Goal: Information Seeking & Learning: Learn about a topic

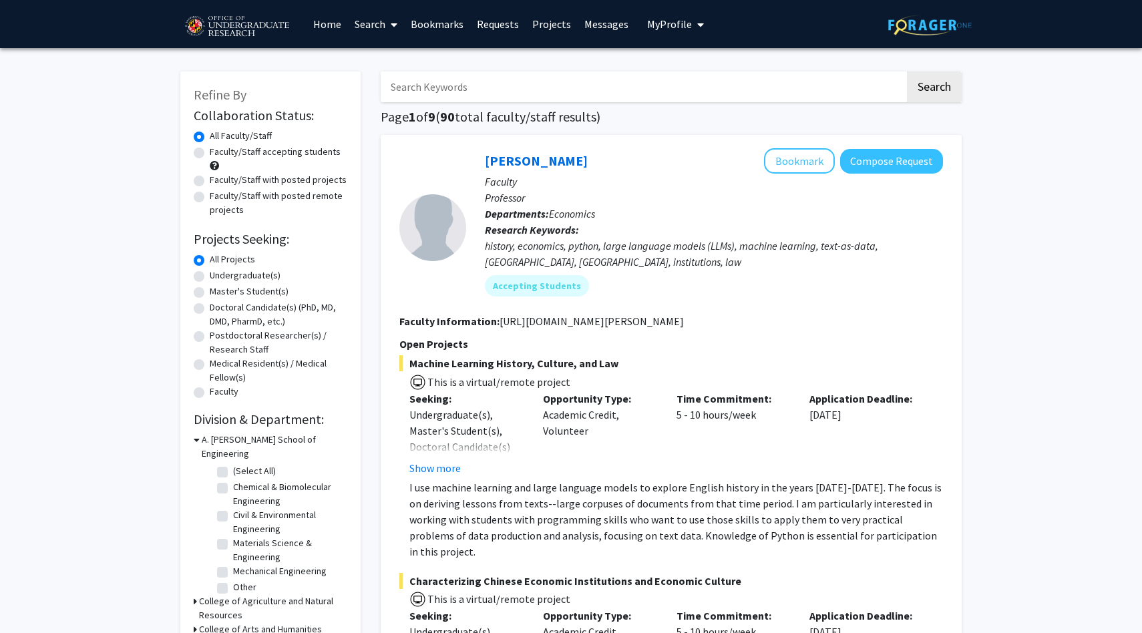
click at [210, 276] on label "Undergraduate(s)" at bounding box center [245, 275] width 71 height 14
click at [210, 276] on input "Undergraduate(s)" at bounding box center [214, 272] width 9 height 9
radio input "true"
click at [210, 152] on label "Faculty/Staff accepting students" at bounding box center [275, 152] width 131 height 14
click at [210, 152] on input "Faculty/Staff accepting students" at bounding box center [214, 149] width 9 height 9
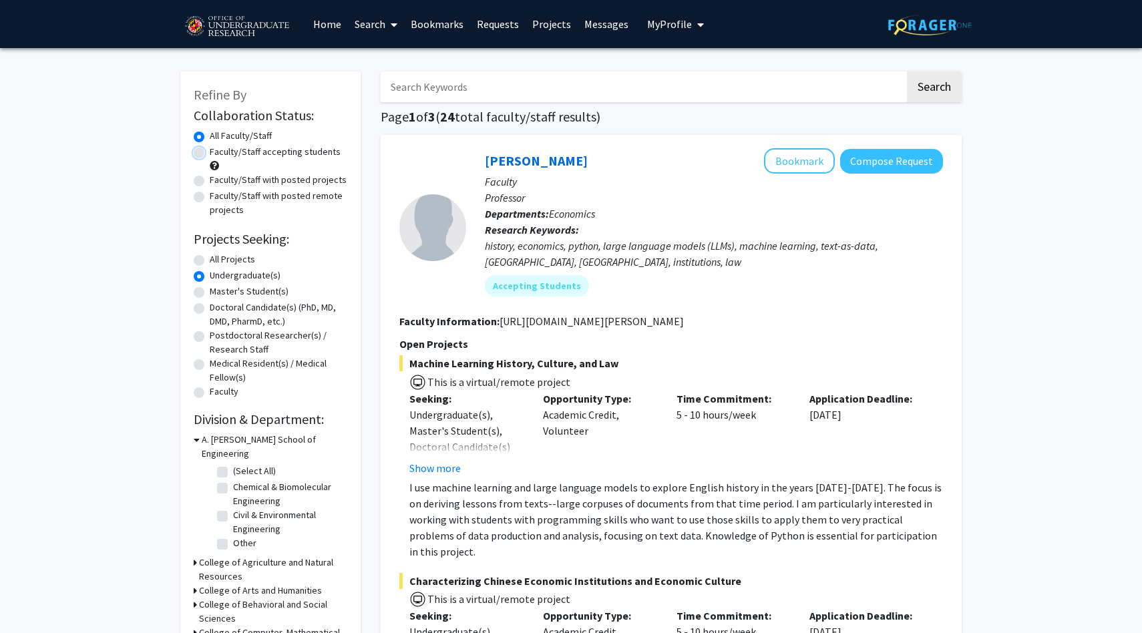
radio input "true"
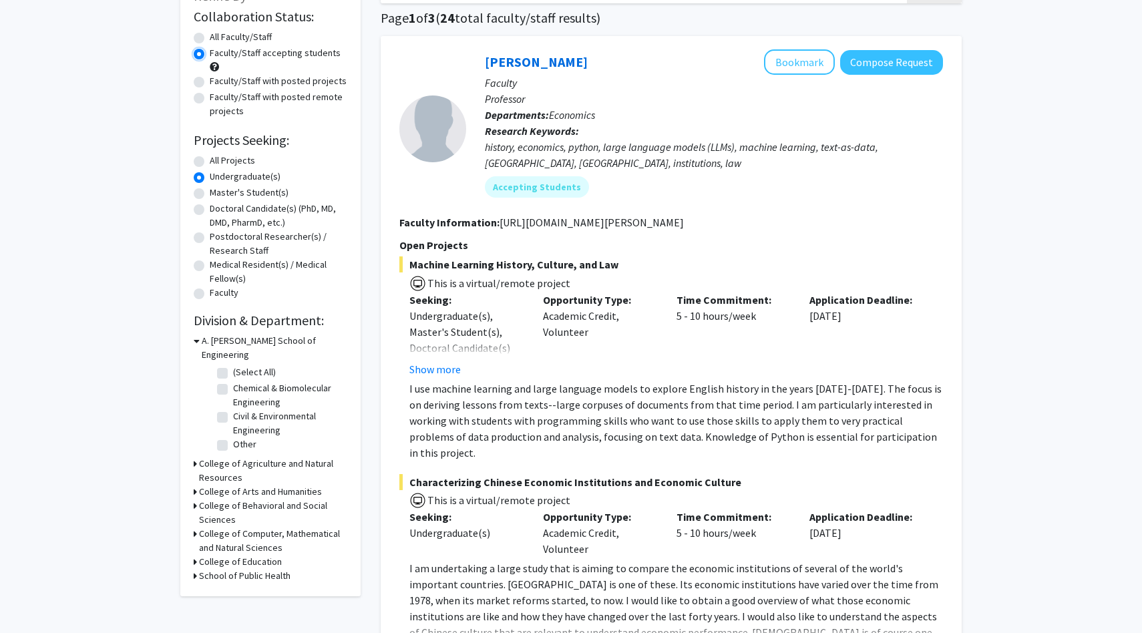
scroll to position [102, 0]
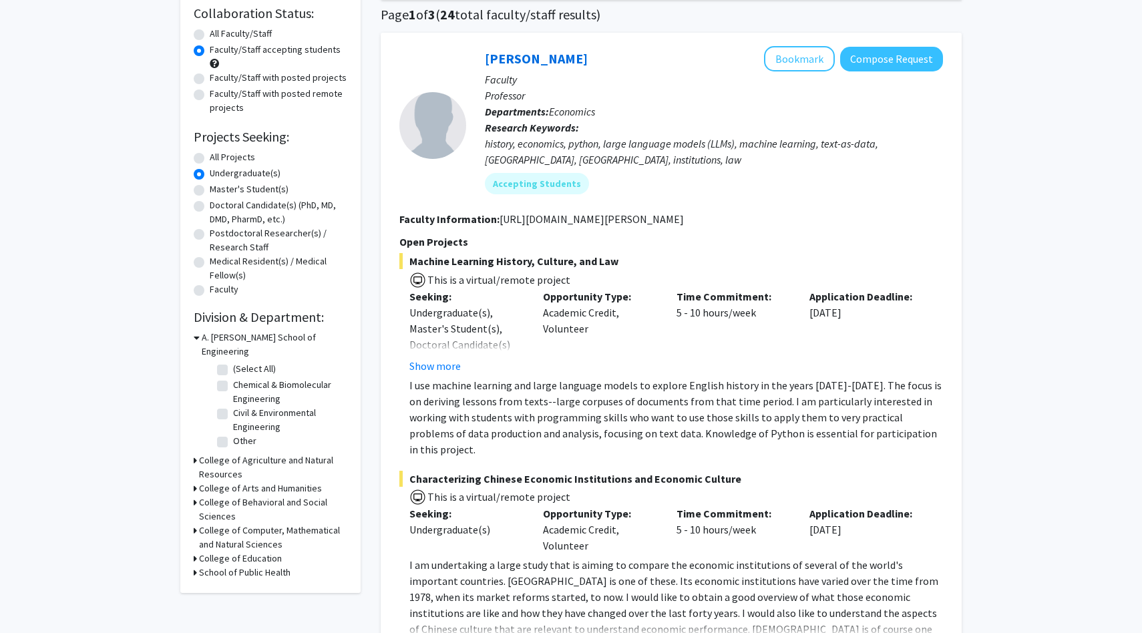
click at [196, 566] on icon at bounding box center [195, 573] width 3 height 14
click at [233, 583] on label "Department of Global, Environmental, and Occupational Health" at bounding box center [288, 604] width 111 height 42
click at [233, 583] on input "Department of Global, Environmental, and Occupational Health" at bounding box center [237, 587] width 9 height 9
checkbox input "true"
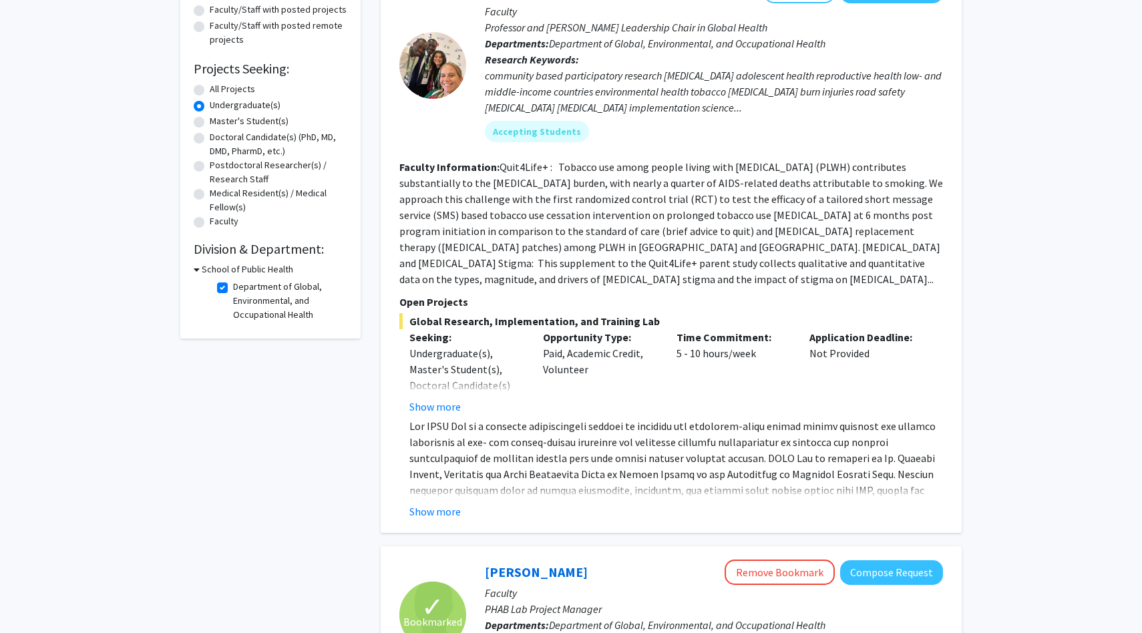
scroll to position [153, 0]
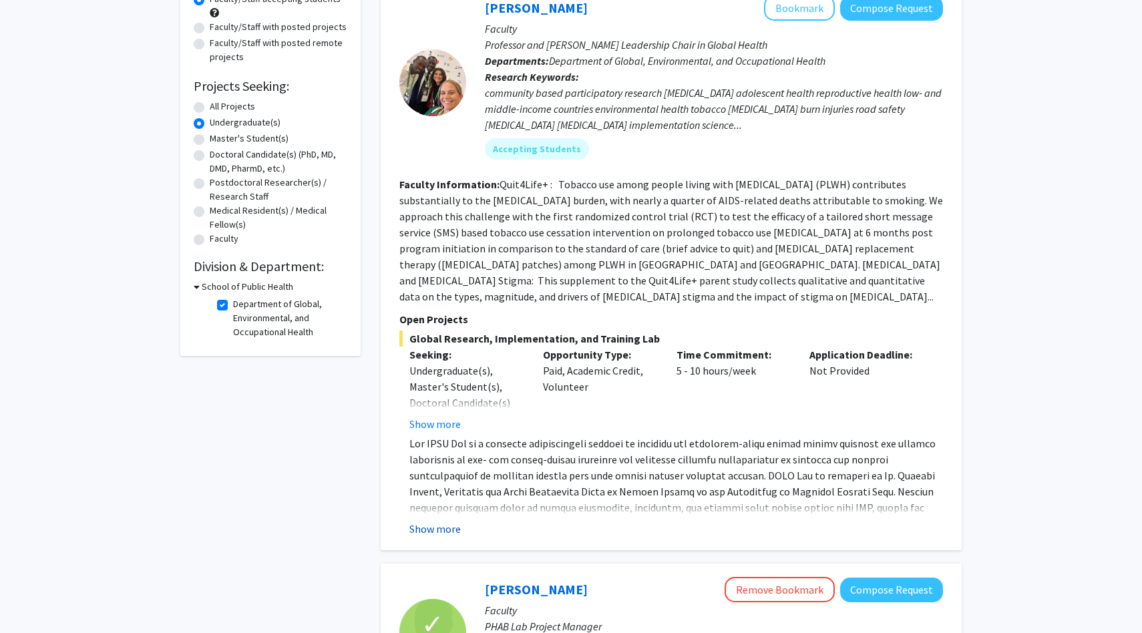
click at [444, 521] on button "Show more" at bounding box center [434, 529] width 51 height 16
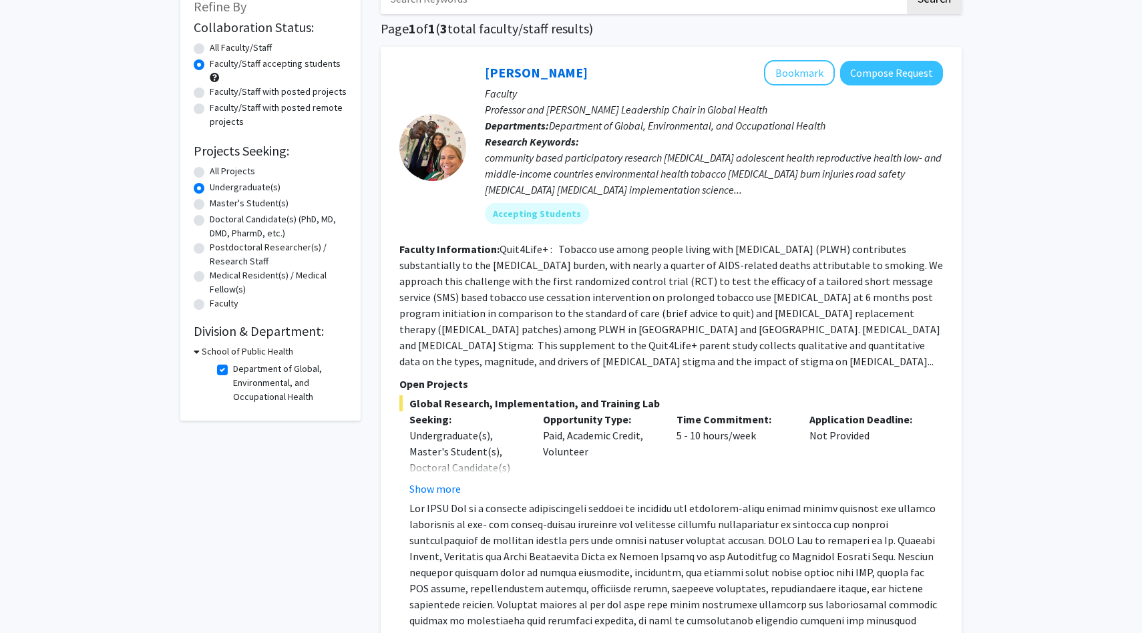
scroll to position [83, 0]
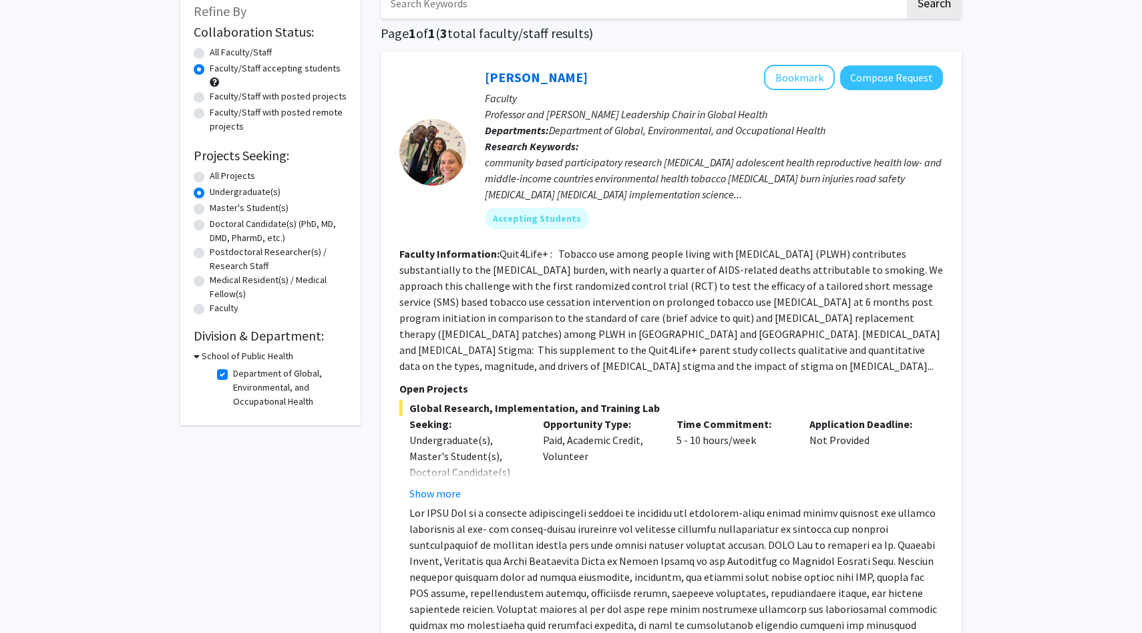
click at [233, 373] on label "Department of Global, Environmental, and Occupational Health" at bounding box center [288, 388] width 111 height 42
click at [233, 373] on input "Department of Global, Environmental, and Occupational Health" at bounding box center [237, 371] width 9 height 9
checkbox input "false"
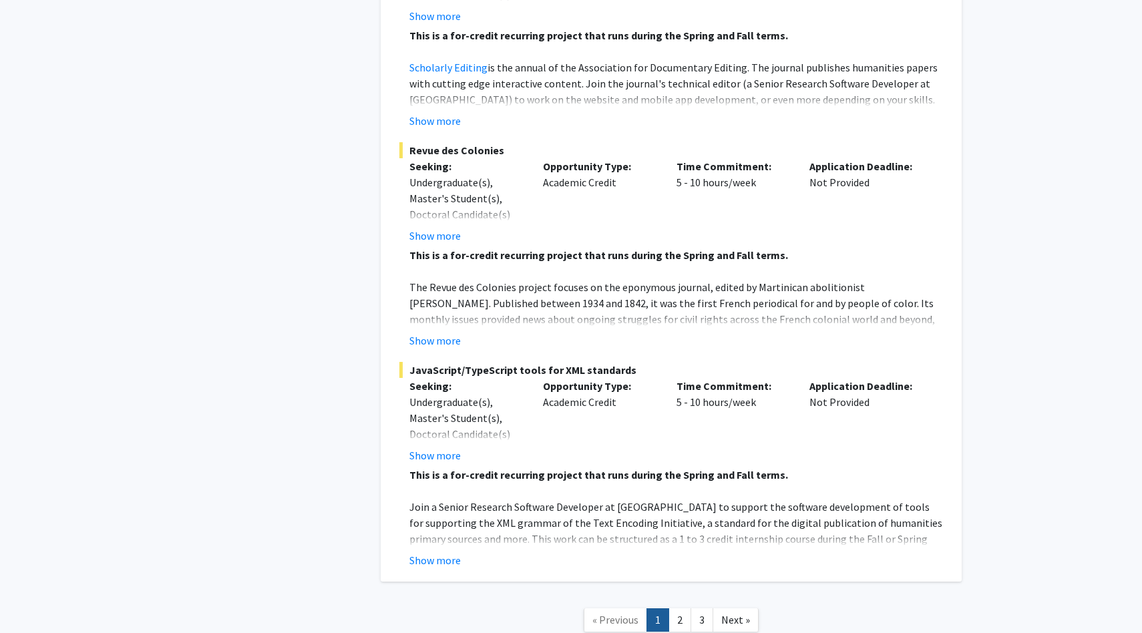
scroll to position [6160, 0]
click at [681, 608] on link "2" at bounding box center [679, 619] width 23 height 23
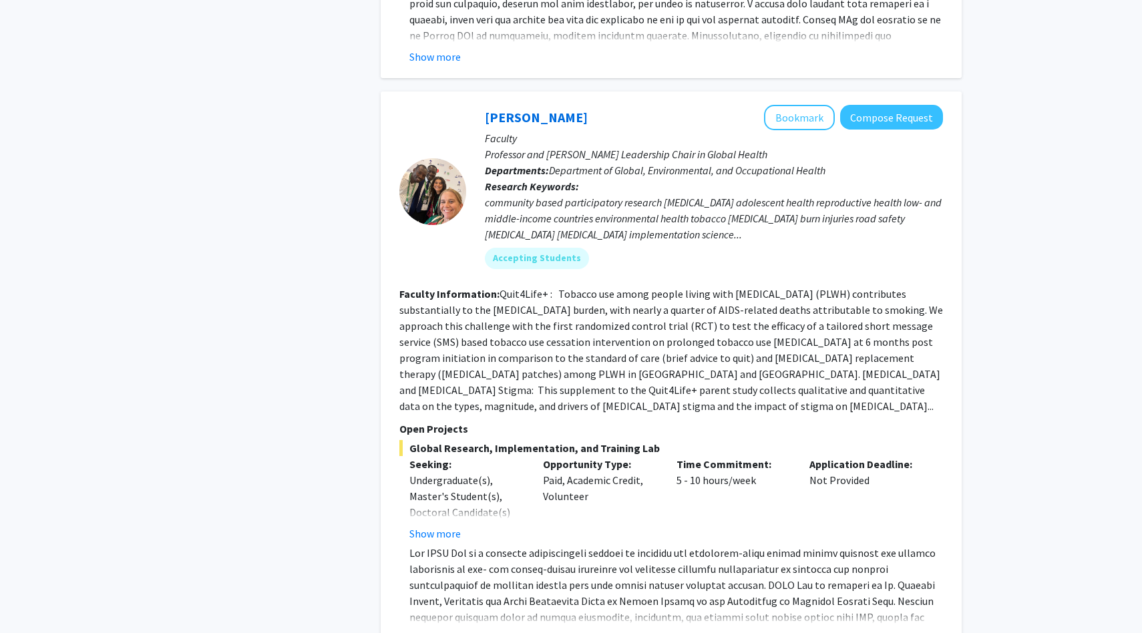
scroll to position [1520, 0]
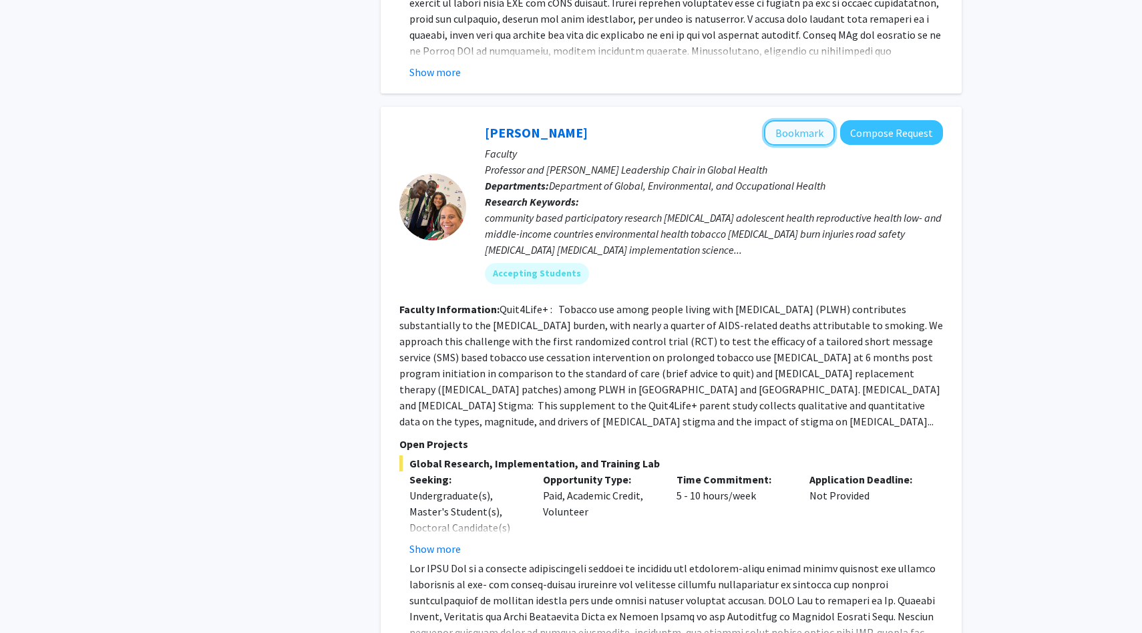
click at [797, 120] on button "Bookmark" at bounding box center [799, 132] width 71 height 25
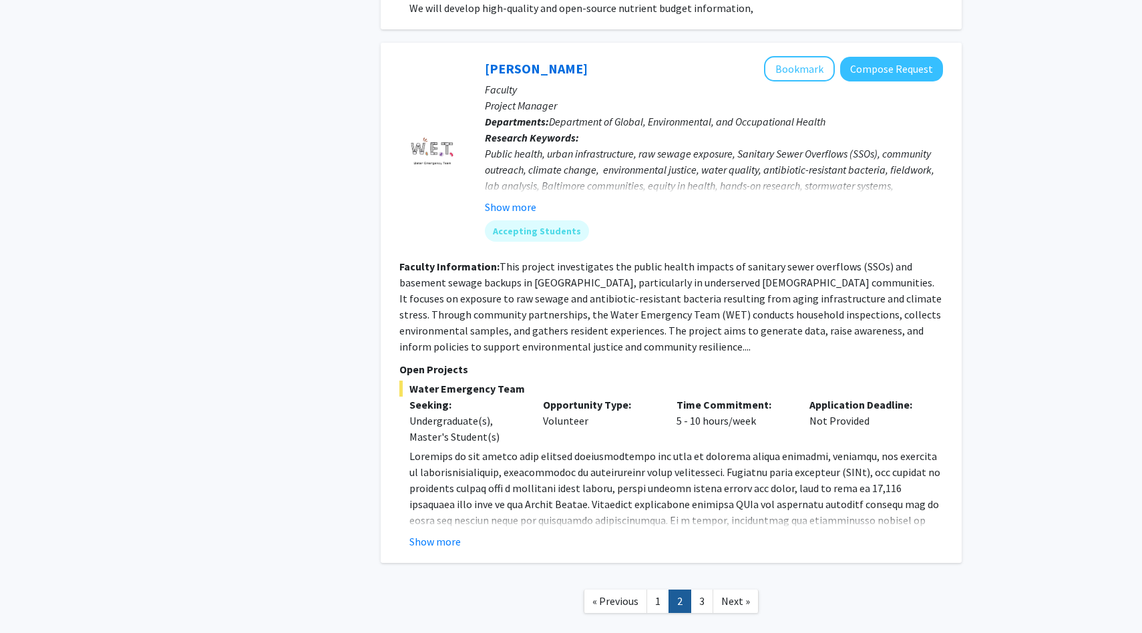
scroll to position [4355, 0]
click at [697, 589] on link "3" at bounding box center [701, 600] width 23 height 23
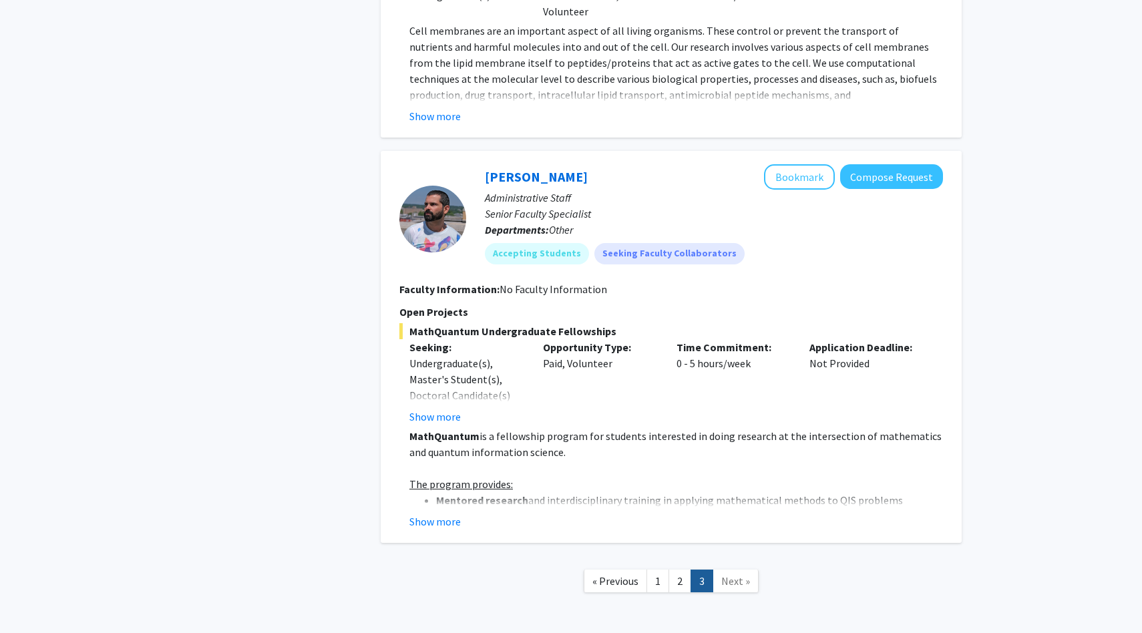
scroll to position [1148, 0]
